Goal: Find specific page/section: Find specific page/section

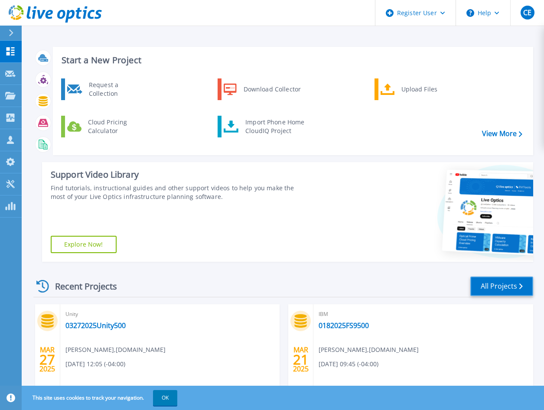
click at [497, 289] on link "All Projects" at bounding box center [501, 287] width 63 height 20
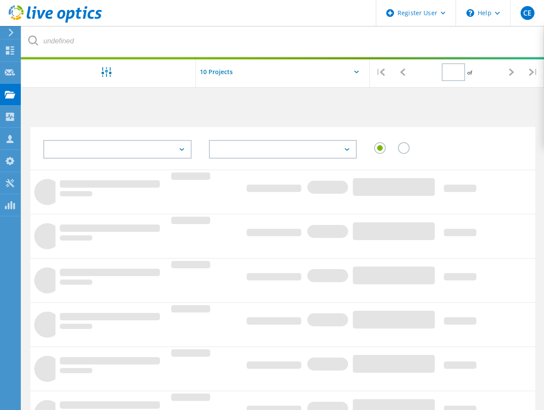
type input "1"
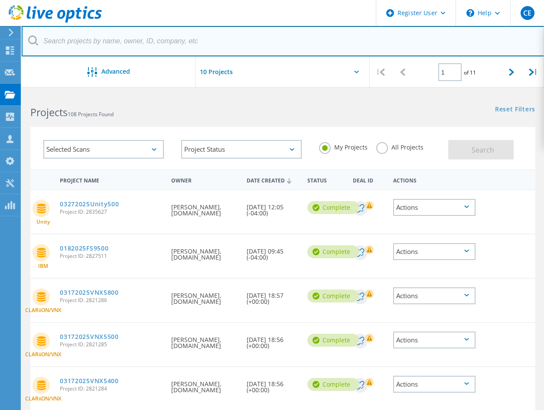
click at [74, 40] on input "text" at bounding box center [283, 41] width 523 height 30
type input "3038081"
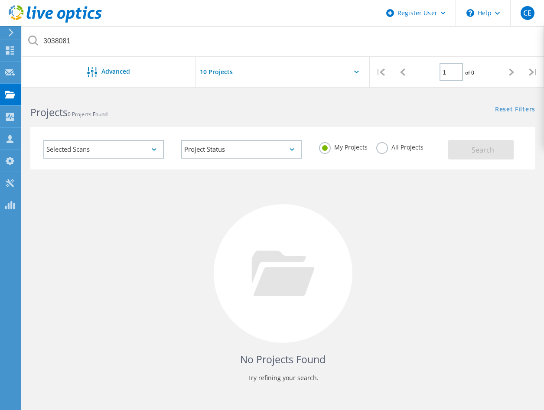
click at [382, 148] on label "All Projects" at bounding box center [399, 146] width 47 height 8
click at [0, 0] on input "All Projects" at bounding box center [0, 0] width 0 height 0
click at [473, 141] on button "Search" at bounding box center [480, 150] width 65 height 20
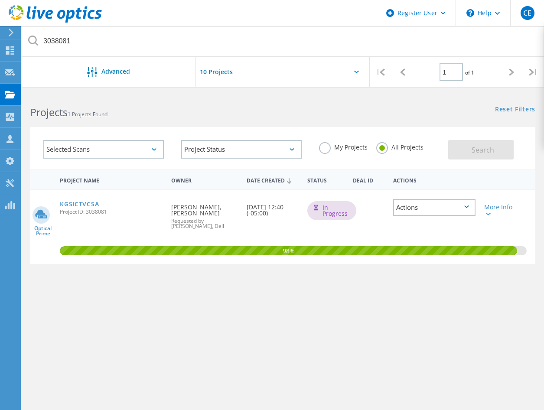
click at [76, 202] on link "KGSICTVCSA" at bounding box center [79, 204] width 39 height 6
